Goal: Use online tool/utility: Utilize a website feature to perform a specific function

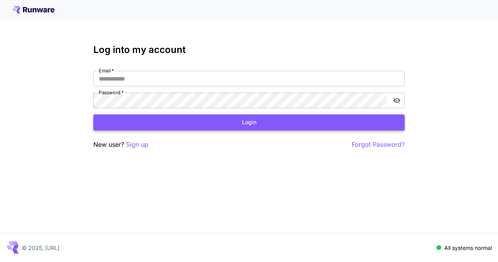
type input "**********"
click at [253, 127] on button "Login" at bounding box center [248, 122] width 311 height 16
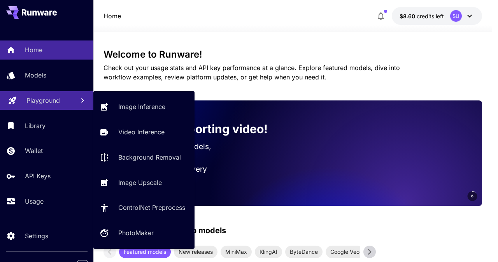
click at [48, 102] on p "Playground" at bounding box center [42, 100] width 33 height 9
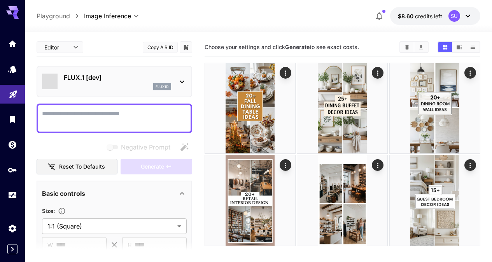
type input "**********"
click at [95, 76] on p "FLUX.1 [dev]" at bounding box center [117, 77] width 107 height 9
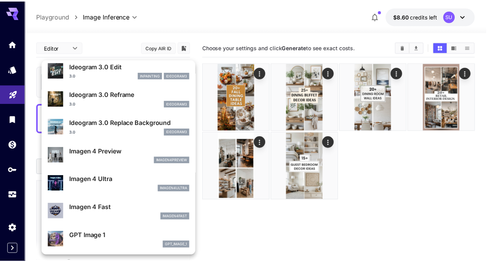
scroll to position [293, 0]
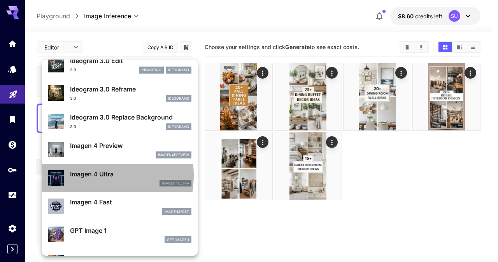
click at [90, 176] on p "Imagen 4 Ultra" at bounding box center [130, 173] width 121 height 9
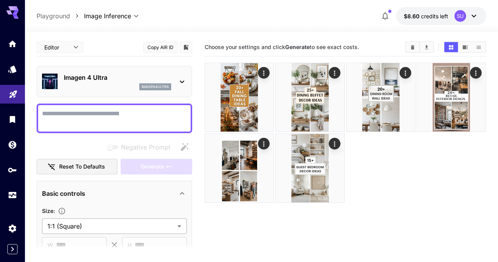
click at [104, 226] on body "**********" at bounding box center [249, 161] width 498 height 323
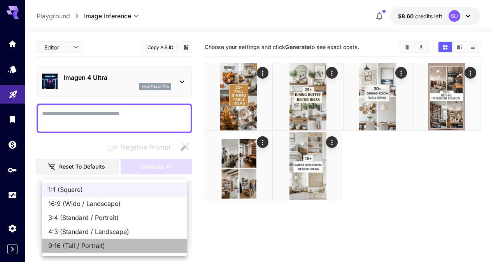
click at [87, 246] on span "9:16 (Tall / Portrait)" at bounding box center [114, 245] width 132 height 9
type input "**********"
type input "***"
type input "****"
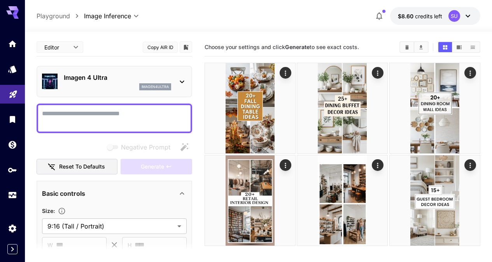
click at [79, 114] on textarea "Negative Prompt" at bounding box center [114, 118] width 145 height 19
paste textarea "**********"
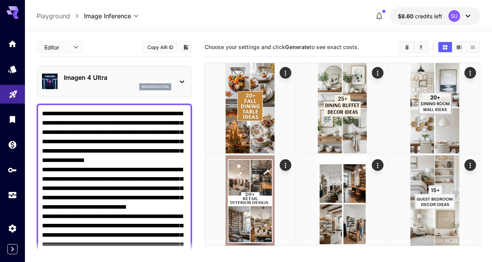
scroll to position [71, 0]
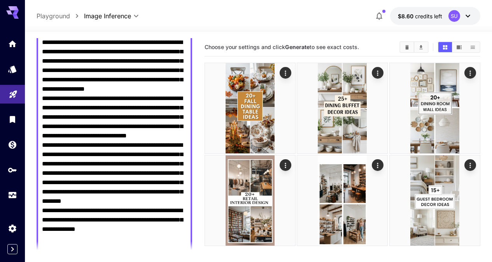
click at [119, 152] on textarea "Negative Prompt" at bounding box center [114, 150] width 145 height 224
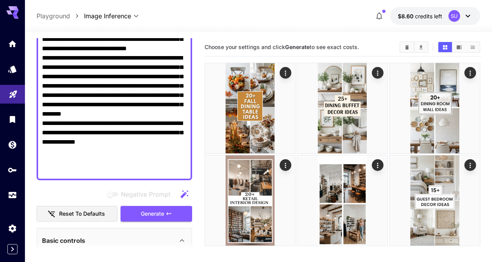
scroll to position [193, 0]
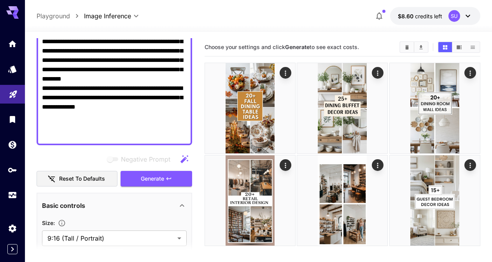
drag, startPoint x: 120, startPoint y: 153, endPoint x: 156, endPoint y: 258, distance: 111.0
click at [156, 258] on section "**********" at bounding box center [115, 149] width 156 height 223
click at [145, 100] on textarea "Negative Prompt" at bounding box center [114, 28] width 145 height 224
click at [154, 178] on span "Generate" at bounding box center [152, 179] width 23 height 10
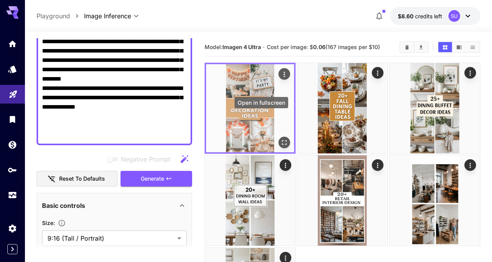
click at [281, 139] on icon "Open in fullscreen" at bounding box center [285, 143] width 8 height 8
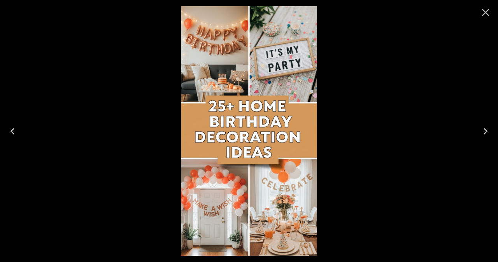
click at [484, 12] on icon "Close" at bounding box center [485, 12] width 12 height 12
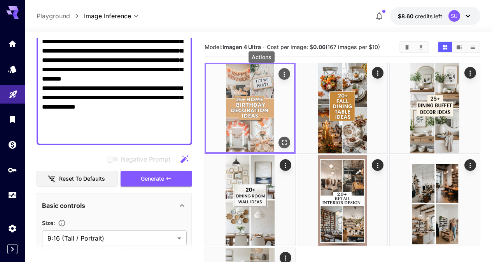
click at [281, 74] on icon "Actions" at bounding box center [285, 74] width 8 height 8
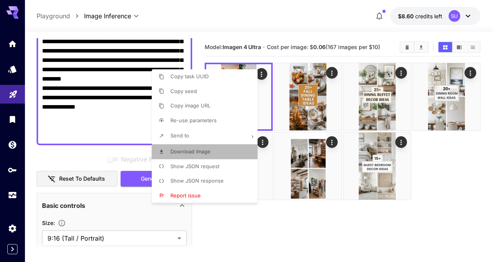
click at [195, 151] on span "Download Image" at bounding box center [190, 151] width 40 height 6
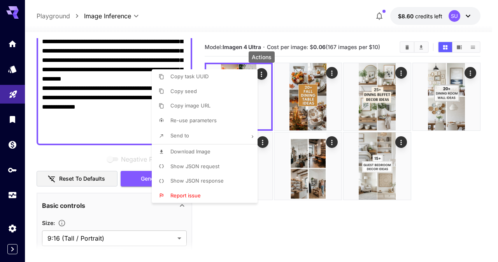
click at [240, 7] on div at bounding box center [249, 131] width 498 height 262
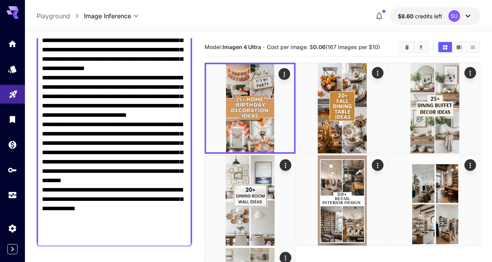
scroll to position [0, 0]
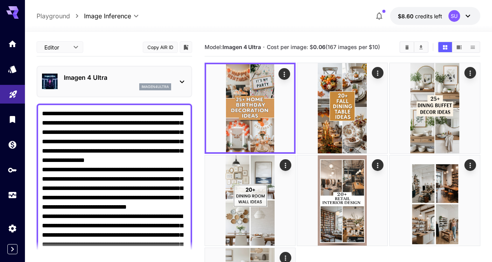
drag, startPoint x: 147, startPoint y: 77, endPoint x: 116, endPoint y: 94, distance: 34.8
click at [108, 160] on textarea "Negative Prompt" at bounding box center [114, 221] width 145 height 224
click at [127, 167] on textarea "Negative Prompt" at bounding box center [114, 221] width 145 height 224
click at [153, 170] on textarea "Negative Prompt" at bounding box center [114, 221] width 145 height 224
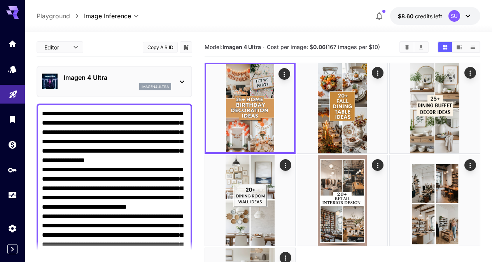
drag, startPoint x: 129, startPoint y: 180, endPoint x: 43, endPoint y: 180, distance: 86.0
click at [43, 180] on textarea "Negative Prompt" at bounding box center [114, 221] width 145 height 224
paste textarea "**"
click at [126, 183] on textarea "Negative Prompt" at bounding box center [114, 221] width 145 height 224
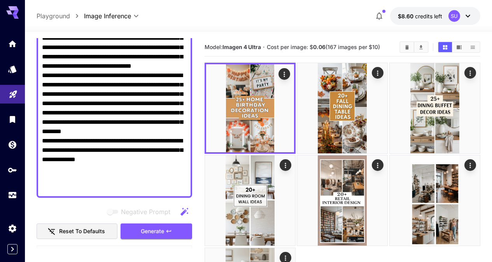
scroll to position [176, 0]
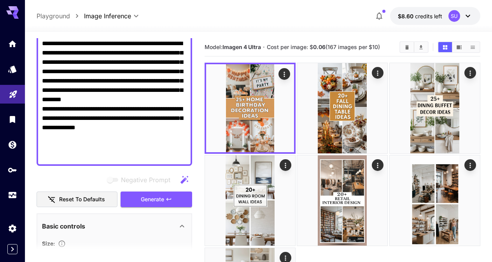
drag, startPoint x: 131, startPoint y: 186, endPoint x: 153, endPoint y: 258, distance: 75.4
click at [153, 258] on section "**********" at bounding box center [115, 149] width 156 height 223
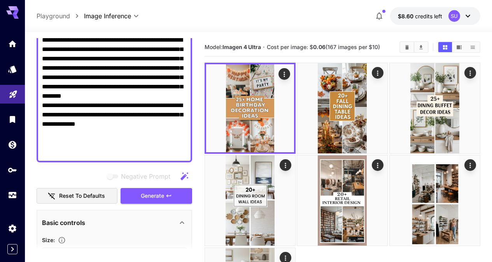
click at [140, 70] on textarea "Negative Prompt" at bounding box center [114, 45] width 145 height 224
click at [160, 198] on span "Generate" at bounding box center [152, 196] width 23 height 10
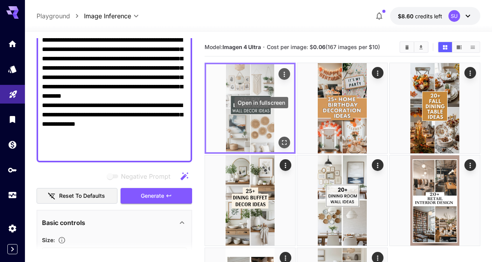
click at [281, 139] on icon "Open in fullscreen" at bounding box center [285, 143] width 8 height 8
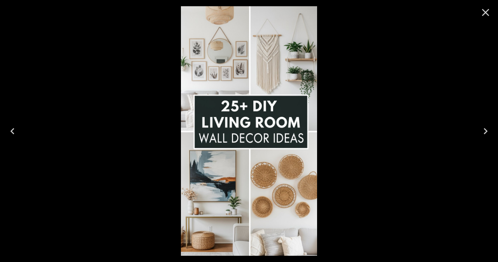
click at [485, 15] on icon "Close" at bounding box center [485, 12] width 12 height 12
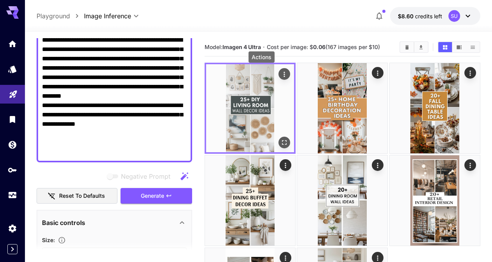
click at [281, 73] on icon "Actions" at bounding box center [285, 74] width 8 height 8
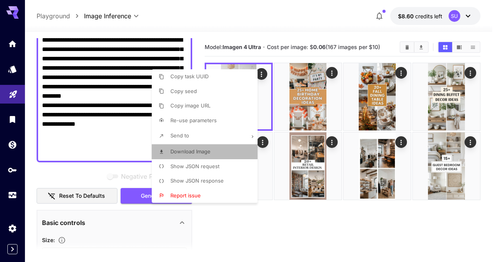
click at [188, 154] on span "Download Image" at bounding box center [190, 151] width 40 height 6
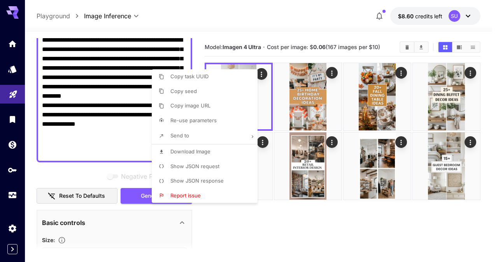
click at [355, 228] on div at bounding box center [249, 131] width 498 height 262
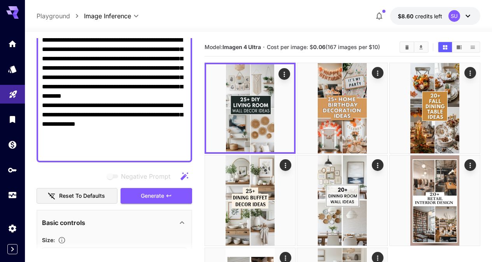
click at [175, 102] on textarea "Negative Prompt" at bounding box center [114, 45] width 145 height 224
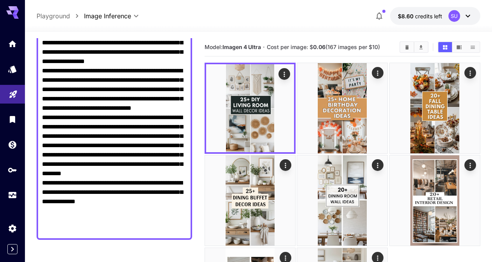
scroll to position [93, 0]
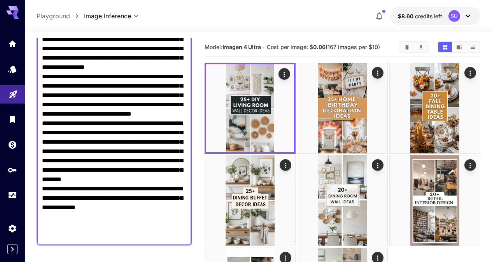
drag, startPoint x: 160, startPoint y: 125, endPoint x: 123, endPoint y: 88, distance: 53.1
click at [123, 88] on textarea "Negative Prompt" at bounding box center [114, 128] width 145 height 224
click at [112, 79] on textarea "Negative Prompt" at bounding box center [114, 128] width 145 height 224
click at [180, 76] on textarea "Negative Prompt" at bounding box center [114, 128] width 145 height 224
click at [46, 84] on textarea "Negative Prompt" at bounding box center [114, 128] width 145 height 224
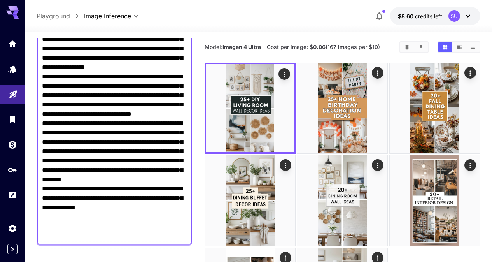
drag, startPoint x: 42, startPoint y: 86, endPoint x: 134, endPoint y: 85, distance: 91.5
click at [134, 85] on textarea "Negative Prompt" at bounding box center [114, 128] width 145 height 224
paste textarea "******"
click at [118, 94] on textarea "Negative Prompt" at bounding box center [114, 128] width 145 height 224
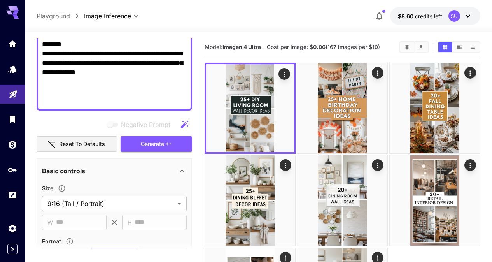
drag, startPoint x: 118, startPoint y: 94, endPoint x: 159, endPoint y: 263, distance: 174.1
click at [159, 262] on html "**********" at bounding box center [246, 181] width 492 height 362
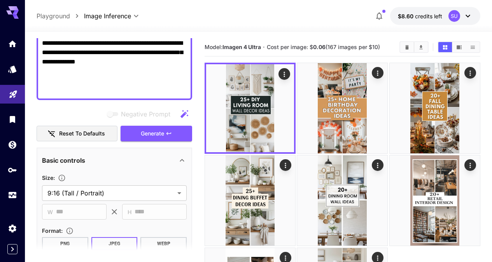
click at [155, 133] on span "Generate" at bounding box center [152, 134] width 23 height 10
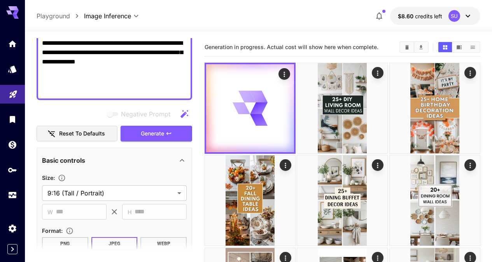
click at [314, 227] on div at bounding box center [343, 201] width 276 height 276
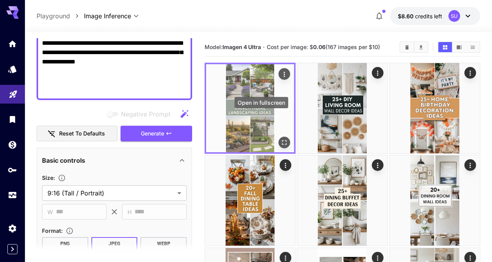
click at [281, 139] on icon "Open in fullscreen" at bounding box center [285, 143] width 8 height 8
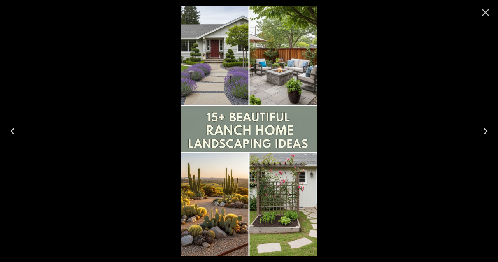
click at [485, 12] on icon "Close" at bounding box center [485, 12] width 7 height 7
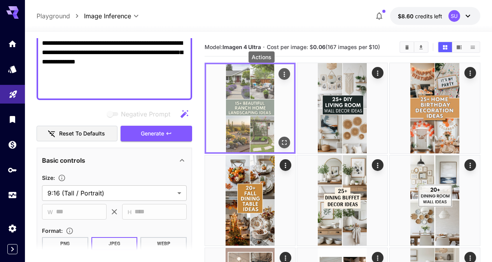
click at [281, 74] on icon "Actions" at bounding box center [285, 74] width 8 height 8
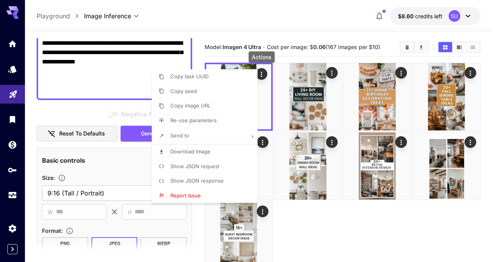
click at [200, 151] on span "Download Image" at bounding box center [190, 151] width 40 height 6
click at [305, 243] on div at bounding box center [249, 131] width 498 height 262
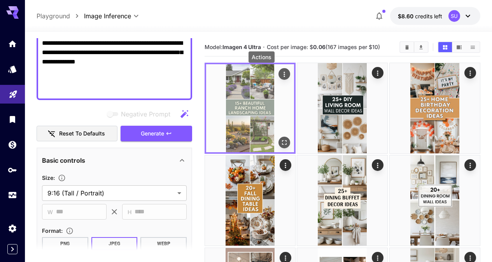
click at [239, 91] on img at bounding box center [250, 108] width 88 height 88
click at [281, 139] on icon "Open in fullscreen" at bounding box center [285, 143] width 8 height 8
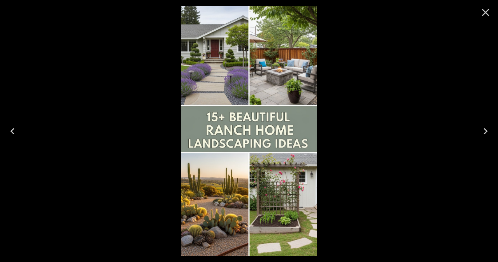
click at [488, 12] on icon "Close" at bounding box center [485, 12] width 12 height 12
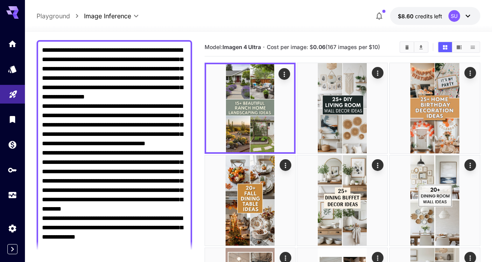
scroll to position [0, 0]
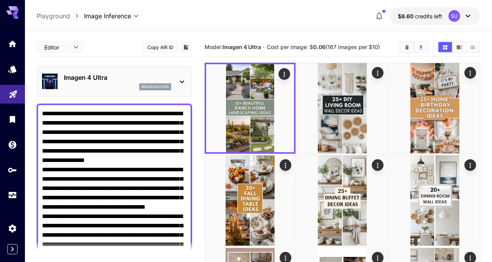
drag, startPoint x: 147, startPoint y: 77, endPoint x: 123, endPoint y: 80, distance: 24.7
click at [121, 167] on textarea "Negative Prompt" at bounding box center [114, 221] width 145 height 224
click at [177, 168] on textarea "Negative Prompt" at bounding box center [114, 221] width 145 height 224
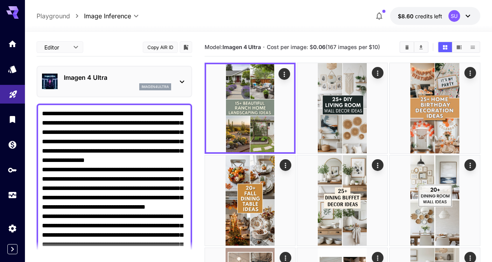
click at [45, 178] on textarea "Negative Prompt" at bounding box center [114, 221] width 145 height 224
drag, startPoint x: 43, startPoint y: 179, endPoint x: 156, endPoint y: 181, distance: 113.6
click at [156, 181] on textarea "Negative Prompt" at bounding box center [114, 221] width 145 height 224
paste textarea
click at [151, 191] on textarea "Negative Prompt" at bounding box center [114, 221] width 145 height 224
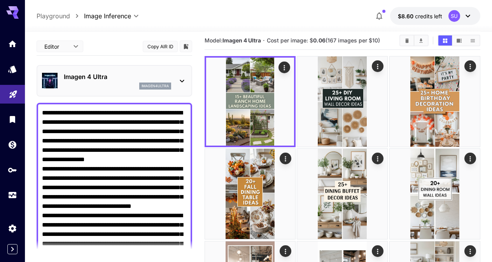
scroll to position [13, 0]
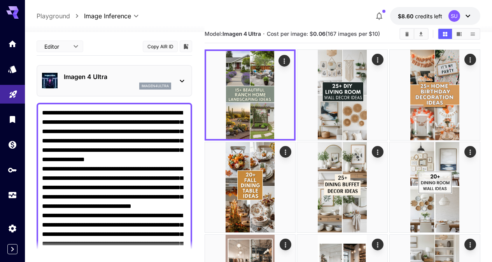
click at [130, 170] on textarea "Negative Prompt" at bounding box center [114, 220] width 145 height 224
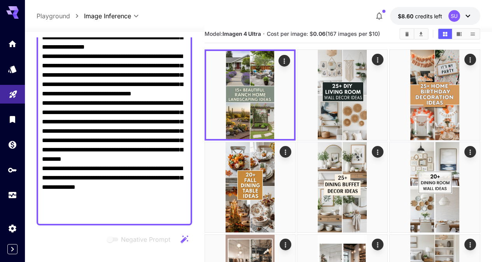
drag, startPoint x: 116, startPoint y: 170, endPoint x: 151, endPoint y: 256, distance: 93.1
click at [151, 256] on section "**********" at bounding box center [115, 148] width 156 height 223
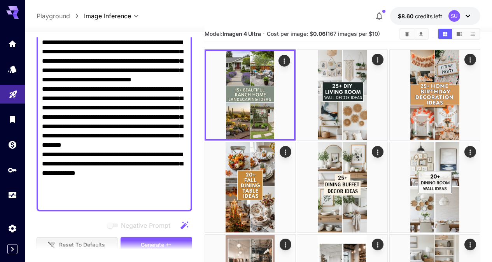
click at [151, 256] on section at bounding box center [115, 249] width 156 height 19
click at [140, 100] on textarea "Negative Prompt" at bounding box center [114, 94] width 145 height 224
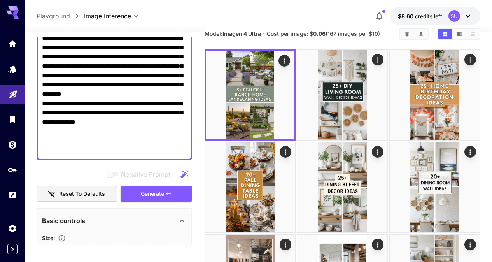
drag, startPoint x: 126, startPoint y: 148, endPoint x: 157, endPoint y: 277, distance: 132.9
click at [157, 262] on html "**********" at bounding box center [246, 168] width 492 height 362
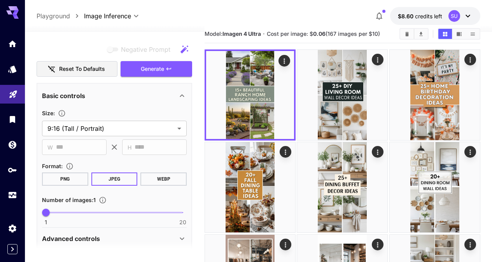
scroll to position [0, 0]
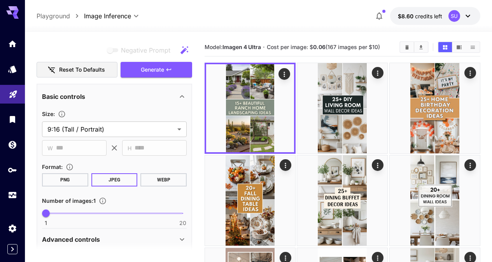
click at [65, 48] on div "Negative Prompt" at bounding box center [115, 50] width 156 height 16
click at [151, 70] on span "Generate" at bounding box center [152, 70] width 23 height 10
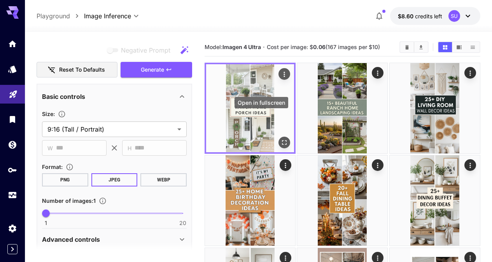
click at [281, 139] on icon "Open in fullscreen" at bounding box center [285, 143] width 8 height 8
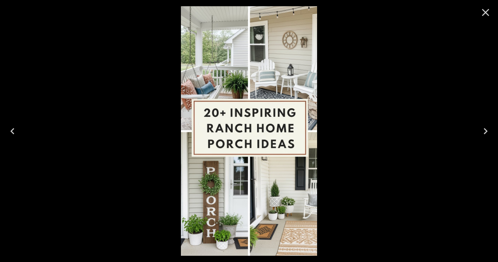
click at [160, 79] on div at bounding box center [249, 131] width 498 height 262
click at [486, 17] on icon "Close" at bounding box center [485, 12] width 12 height 12
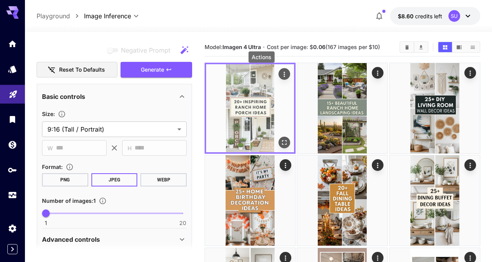
click at [281, 74] on icon "Actions" at bounding box center [285, 74] width 8 height 8
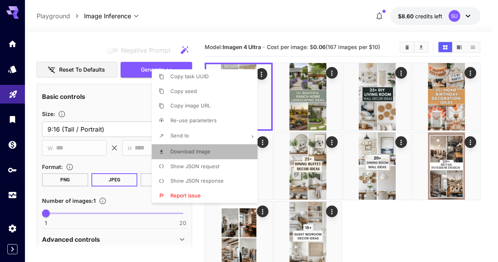
click at [209, 152] on span "Download Image" at bounding box center [190, 151] width 40 height 6
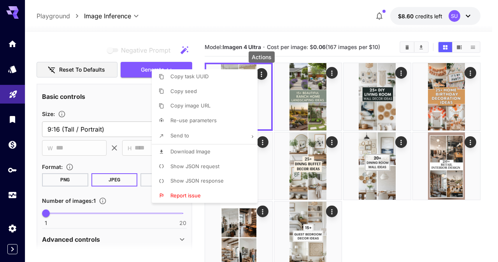
click at [377, 227] on div at bounding box center [249, 131] width 498 height 262
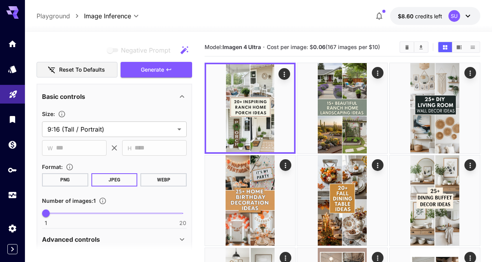
drag, startPoint x: 117, startPoint y: 96, endPoint x: 95, endPoint y: 18, distance: 81.7
click at [95, 18] on div "**********" at bounding box center [258, 227] width 467 height 454
click at [177, 98] on icon at bounding box center [181, 96] width 9 height 9
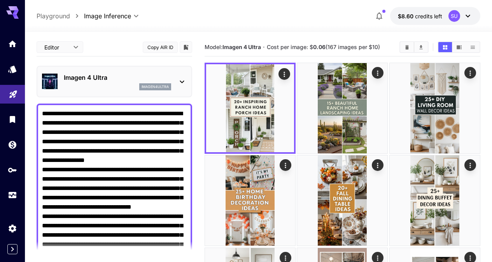
drag, startPoint x: 143, startPoint y: 105, endPoint x: 114, endPoint y: 36, distance: 75.4
click at [114, 36] on div "**********" at bounding box center [259, 243] width 444 height 422
click at [110, 139] on textarea "Negative Prompt" at bounding box center [114, 221] width 145 height 224
click at [136, 147] on textarea "Negative Prompt" at bounding box center [114, 221] width 145 height 224
click at [111, 149] on textarea "Negative Prompt" at bounding box center [114, 221] width 145 height 224
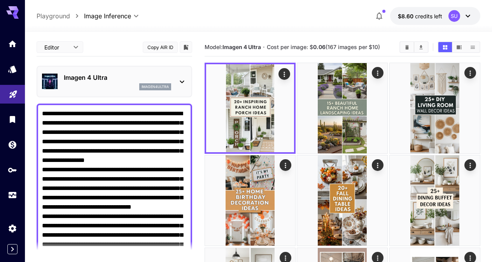
click at [111, 166] on textarea "Negative Prompt" at bounding box center [114, 221] width 145 height 224
drag, startPoint x: 175, startPoint y: 147, endPoint x: 179, endPoint y: 180, distance: 33.0
click at [179, 180] on textarea "Negative Prompt" at bounding box center [114, 221] width 145 height 224
click at [175, 170] on textarea "Negative Prompt" at bounding box center [114, 221] width 145 height 224
click at [181, 169] on textarea "Negative Prompt" at bounding box center [114, 221] width 145 height 224
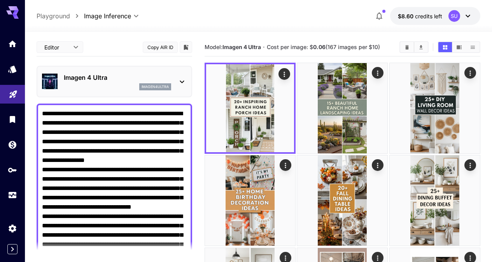
drag, startPoint x: 42, startPoint y: 179, endPoint x: 137, endPoint y: 179, distance: 95.0
click at [137, 179] on textarea "Negative Prompt" at bounding box center [114, 221] width 145 height 224
paste textarea
click at [137, 178] on textarea "Negative Prompt" at bounding box center [114, 221] width 145 height 224
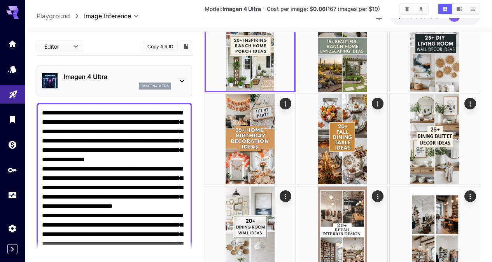
click at [162, 169] on textarea "Negative Prompt" at bounding box center [114, 220] width 145 height 224
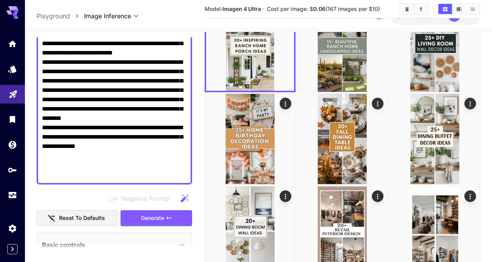
scroll to position [213, 0]
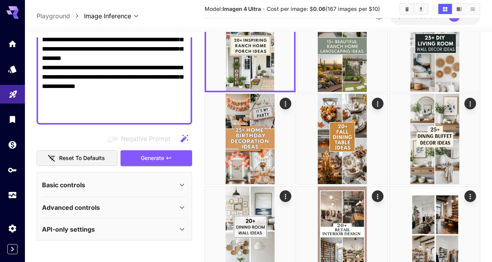
drag, startPoint x: 162, startPoint y: 169, endPoint x: 185, endPoint y: 242, distance: 75.9
click at [185, 242] on main "**********" at bounding box center [259, 176] width 444 height 399
click at [136, 81] on textarea "Negative Prompt" at bounding box center [114, 7] width 145 height 224
type textarea "**********"
click at [166, 155] on icon "button" at bounding box center [169, 158] width 6 height 6
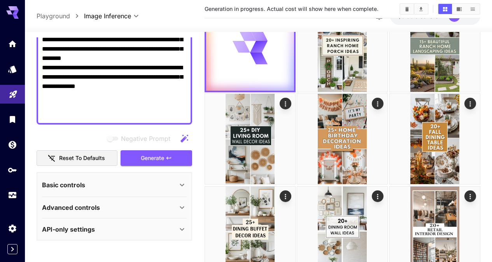
scroll to position [0, 0]
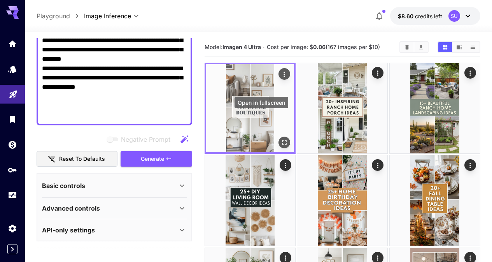
click at [281, 139] on icon "Open in fullscreen" at bounding box center [285, 143] width 8 height 8
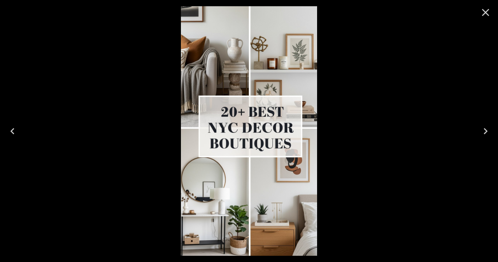
click at [485, 12] on icon "Close" at bounding box center [485, 12] width 7 height 7
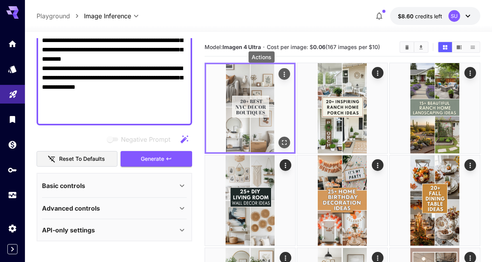
click at [281, 74] on icon "Actions" at bounding box center [285, 74] width 8 height 8
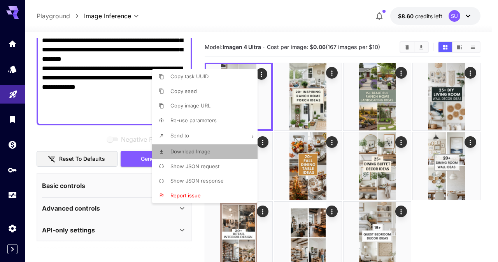
click at [207, 154] on p "Download Image" at bounding box center [190, 152] width 40 height 8
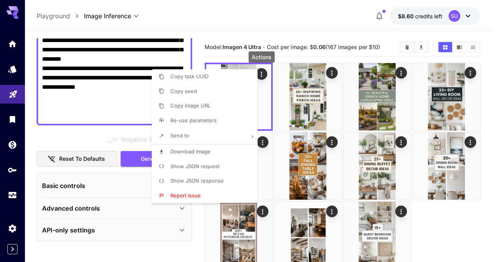
click at [232, 14] on div at bounding box center [249, 131] width 498 height 262
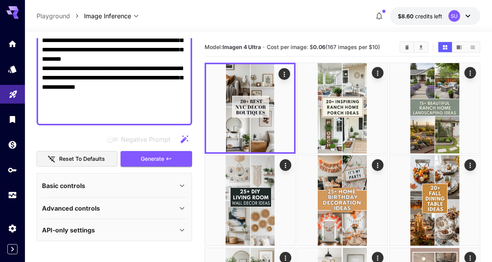
click at [430, 219] on div at bounding box center [343, 247] width 276 height 368
